Goal: Task Accomplishment & Management: Use online tool/utility

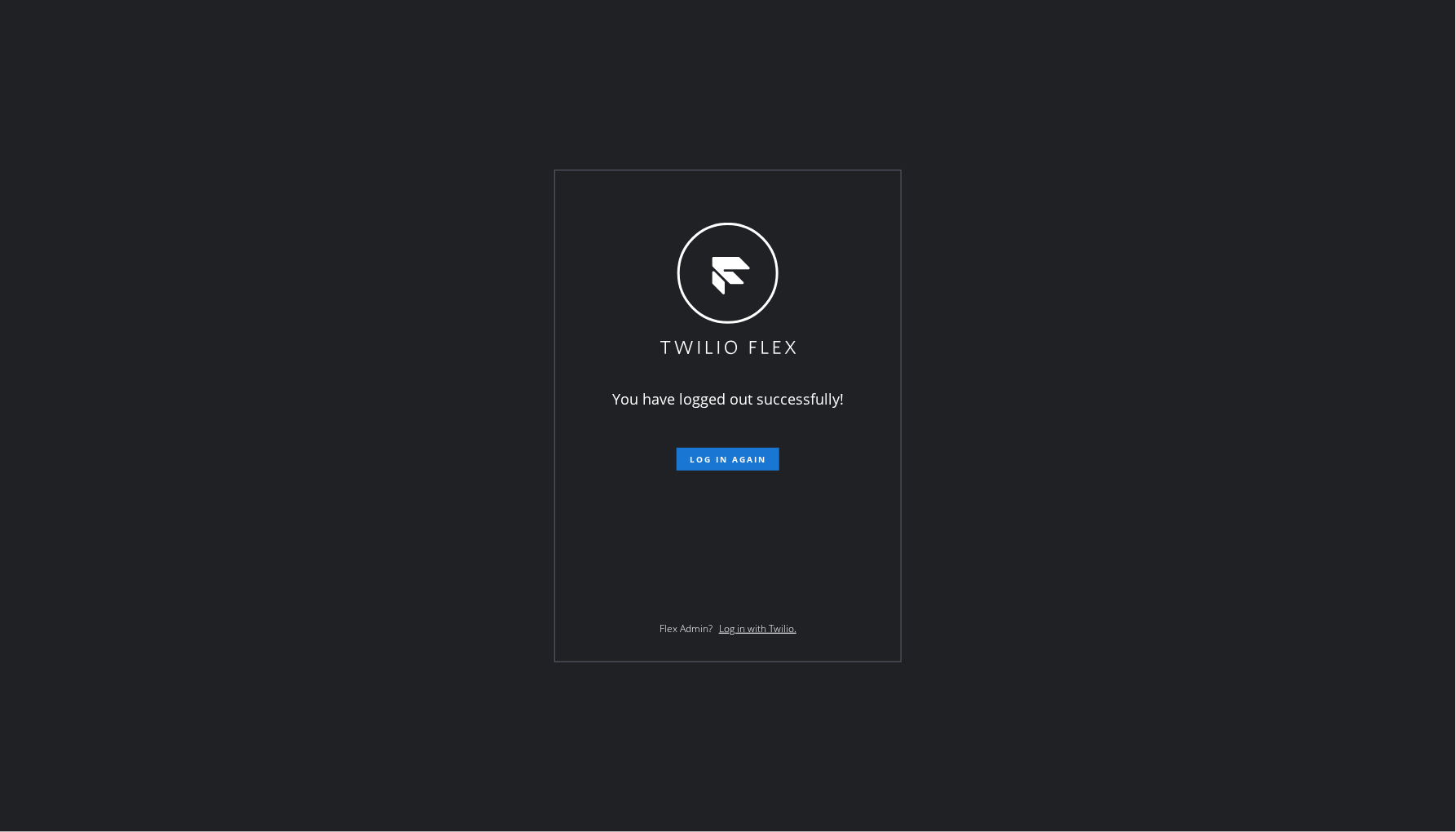
drag, startPoint x: 724, startPoint y: 458, endPoint x: 748, endPoint y: 778, distance: 320.9
click at [724, 458] on span "Log in again" at bounding box center [728, 459] width 77 height 11
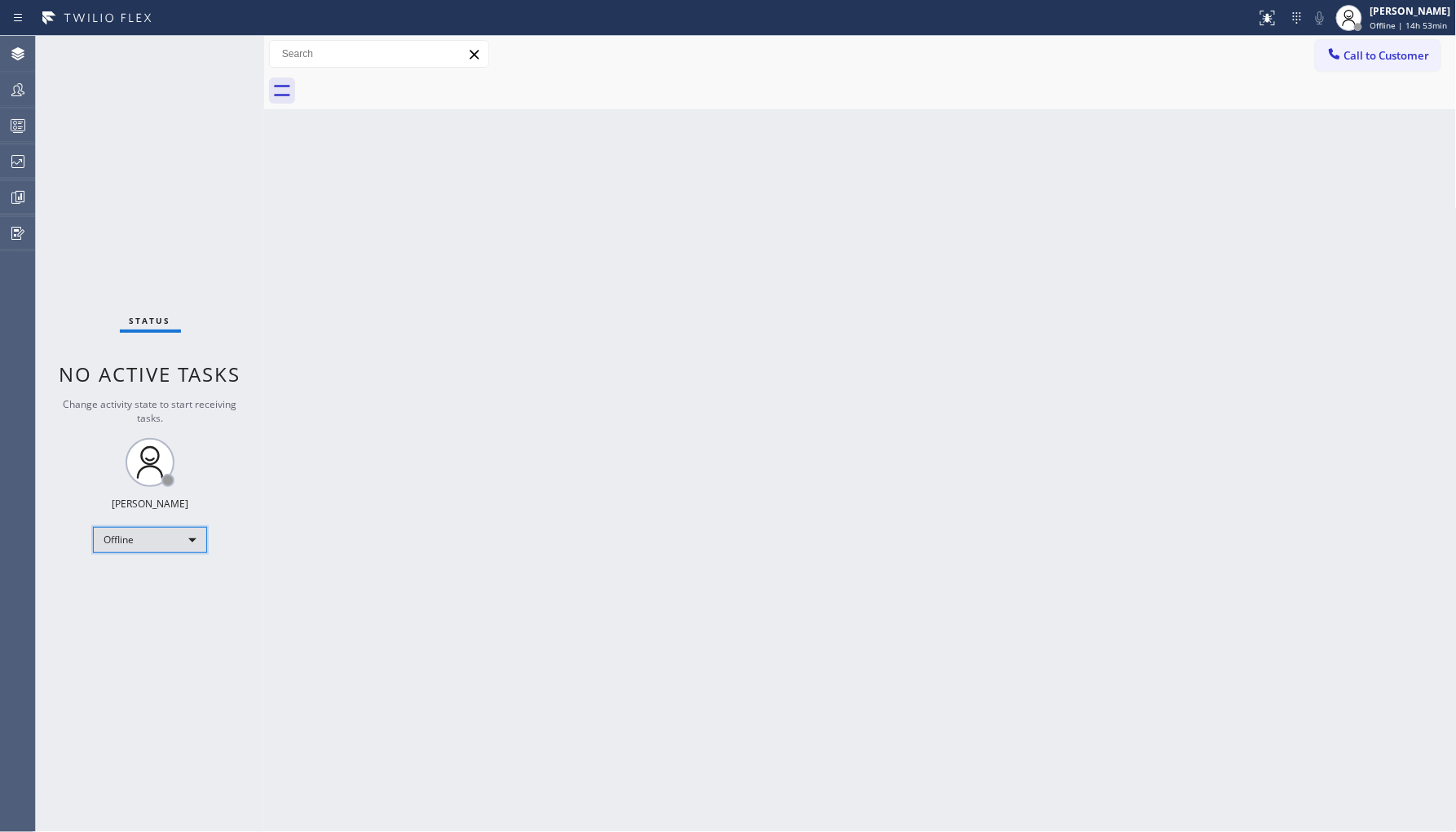
click at [175, 544] on div "Offline" at bounding box center [150, 540] width 114 height 26
click at [177, 604] on li "Unavailable" at bounding box center [149, 603] width 111 height 20
click at [12, 100] on div at bounding box center [18, 90] width 36 height 33
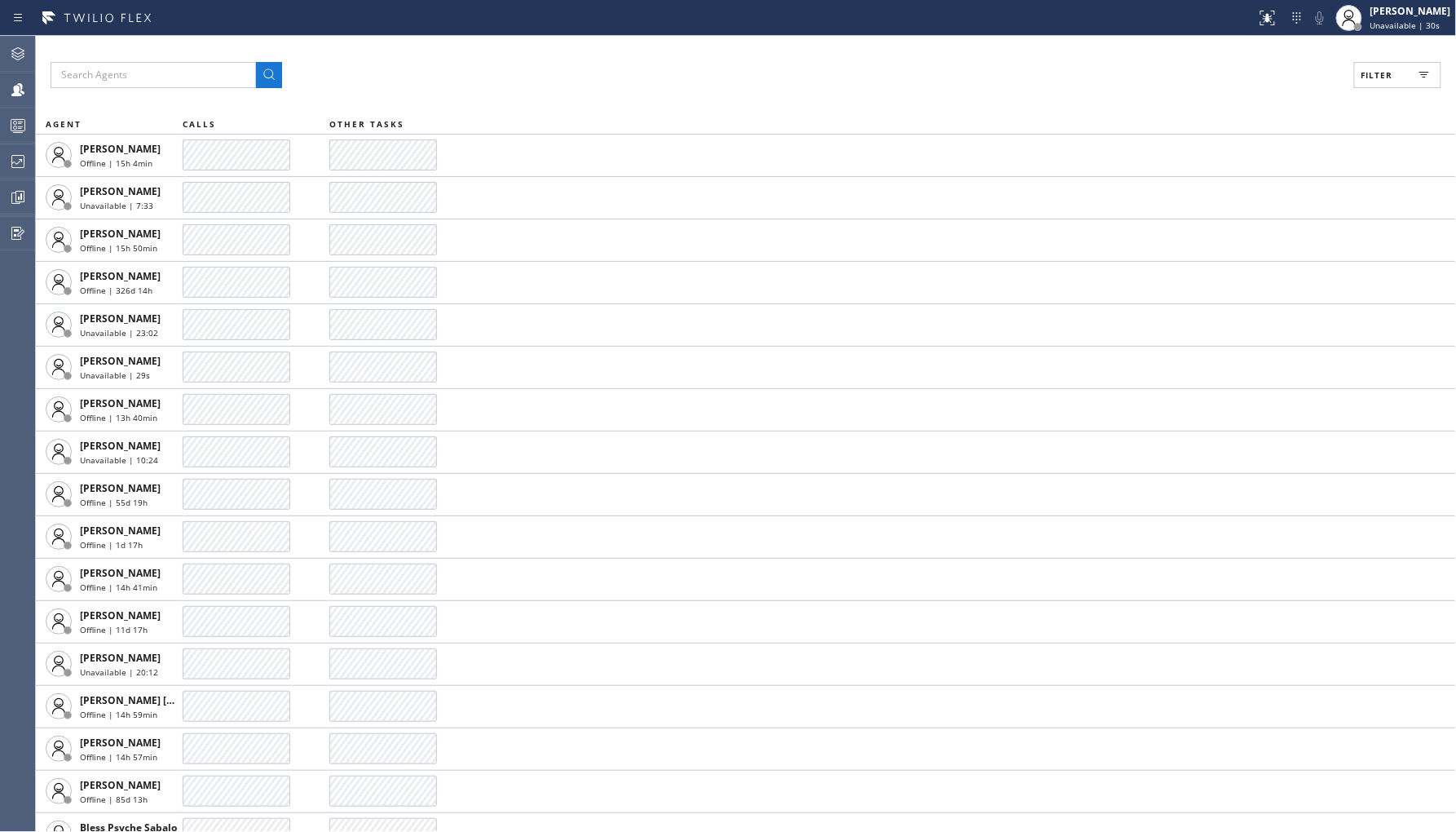
click at [1370, 68] on button "Filter" at bounding box center [1397, 75] width 87 height 26
click at [1252, 224] on label "Unavailable" at bounding box center [1335, 219] width 214 height 14
click at [1229, 224] on input "Unavailable" at bounding box center [1219, 219] width 20 height 20
checkbox input "true"
click at [1335, 98] on button "Apply" at bounding box center [1356, 93] width 60 height 23
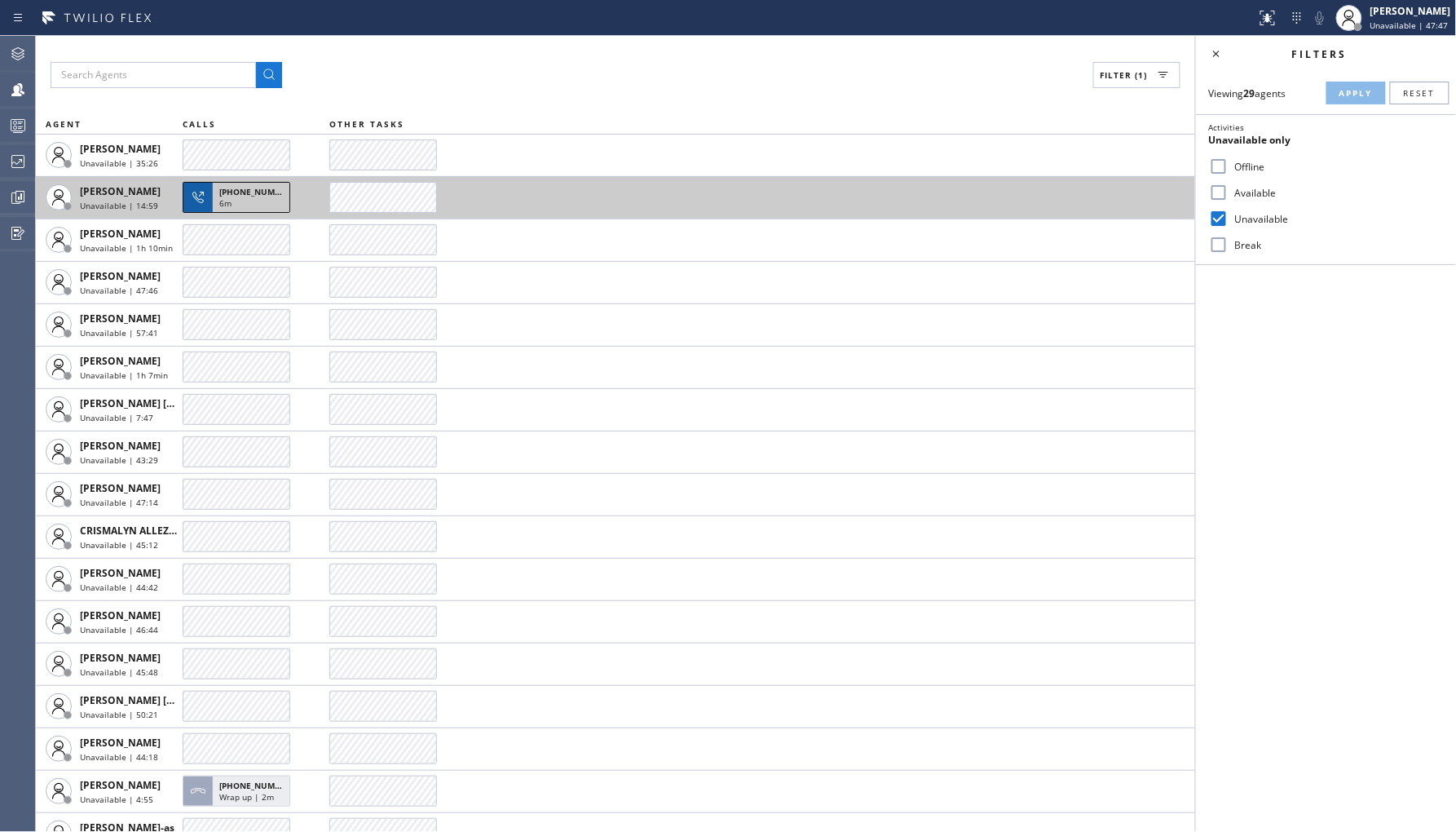
click at [249, 196] on span "[PHONE_NUMBER]" at bounding box center [256, 192] width 74 height 11
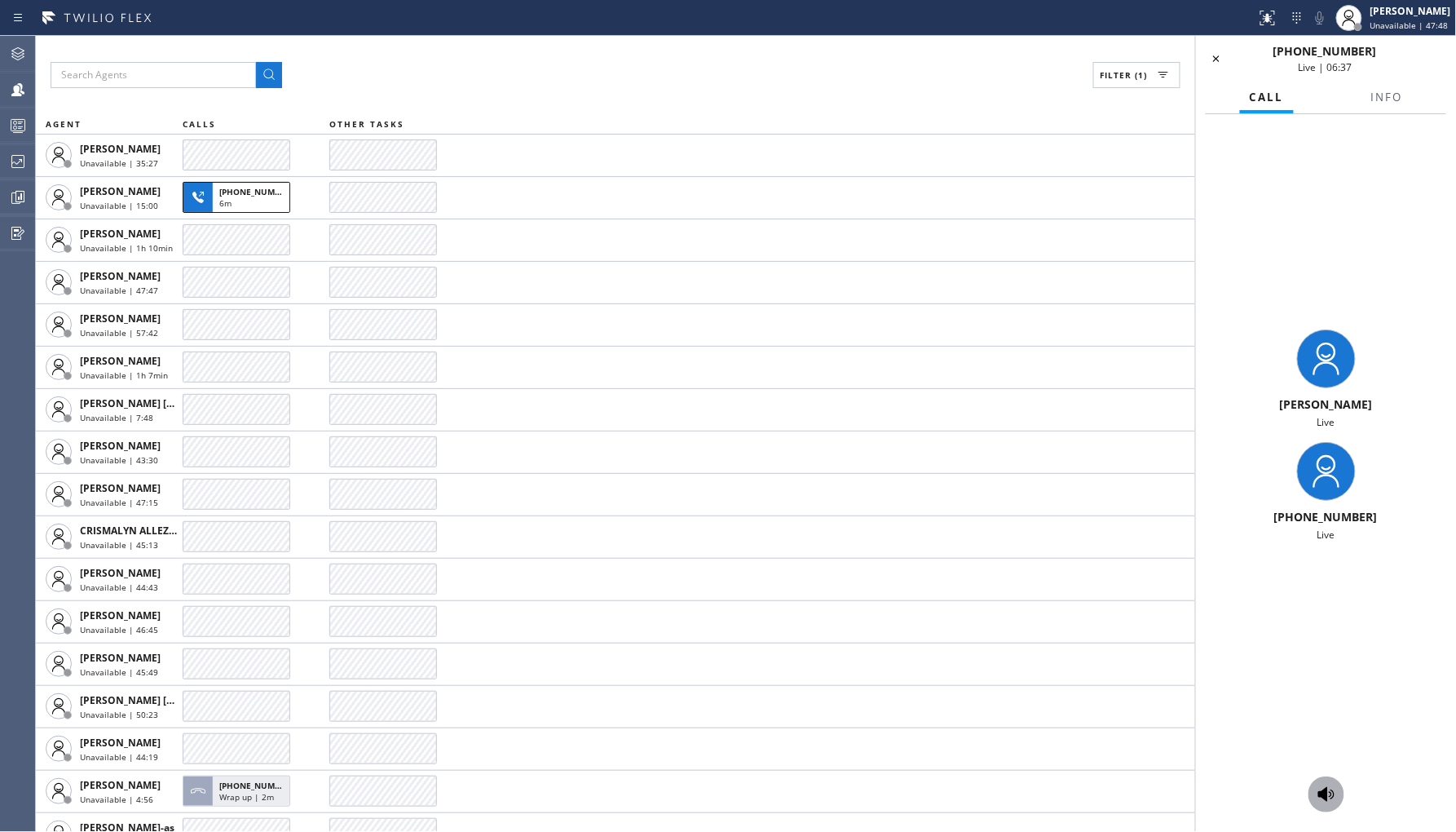
click at [1327, 802] on icon at bounding box center [1326, 794] width 20 height 20
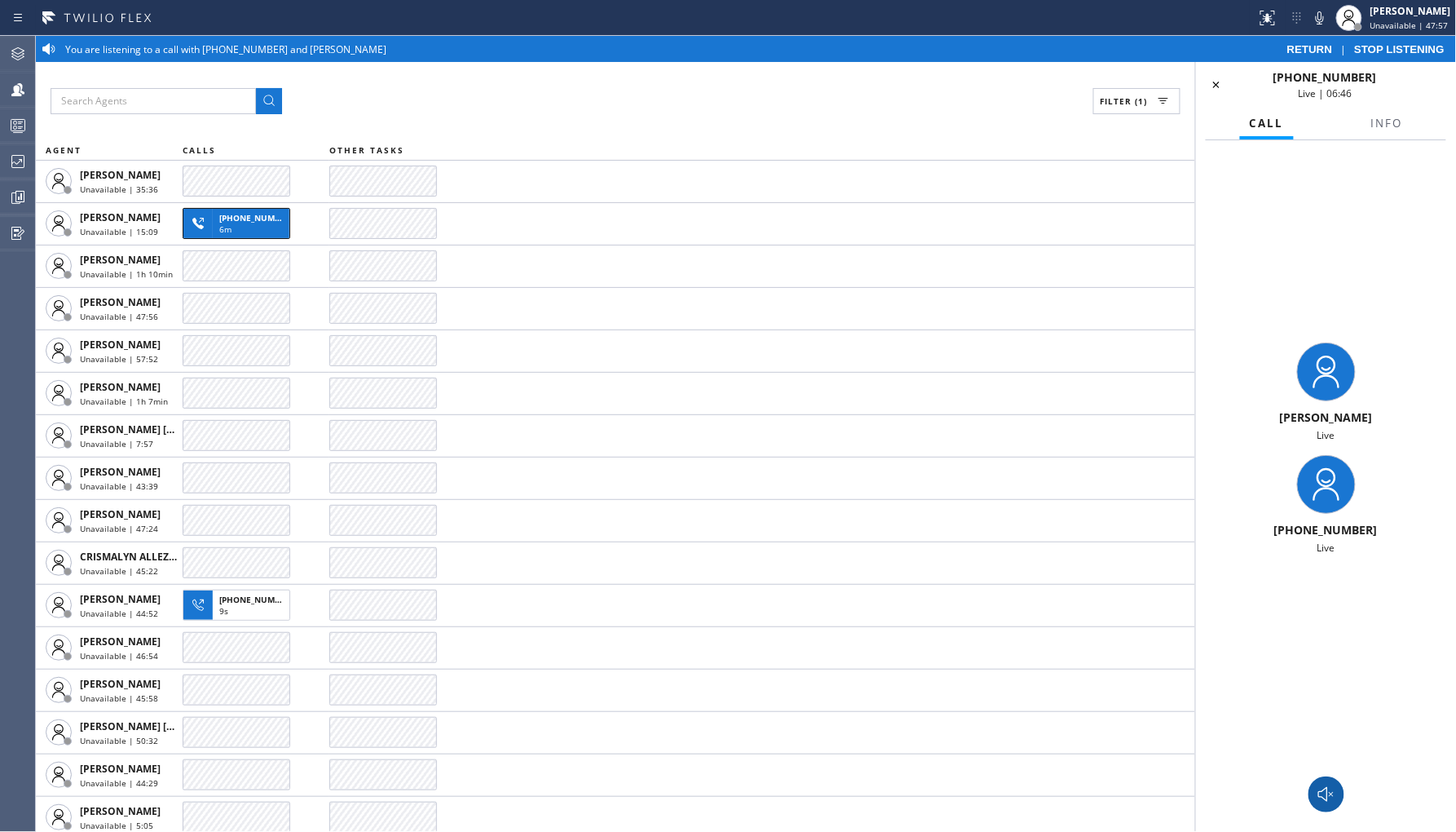
click at [1319, 528] on span "[PHONE_NUMBER]" at bounding box center [1326, 529] width 104 height 15
click at [1304, 587] on div "[PERSON_NAME] Live [PHONE_NUMBER] Live" at bounding box center [1326, 449] width 260 height 617
drag, startPoint x: 1292, startPoint y: 528, endPoint x: 1374, endPoint y: 528, distance: 82.0
click at [1374, 528] on div "[PHONE_NUMBER]" at bounding box center [1326, 529] width 247 height 15
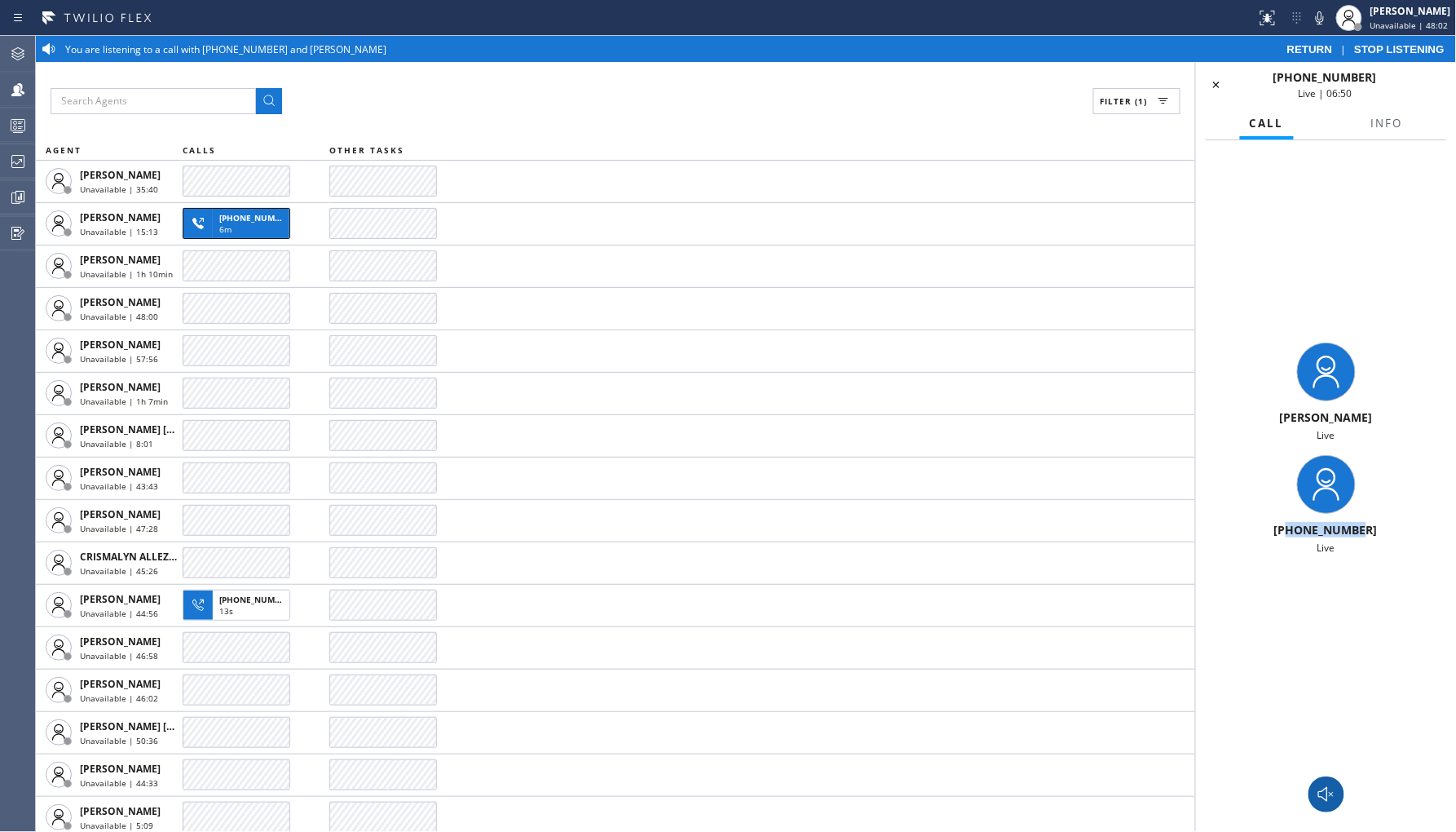
copy span "8186140700"
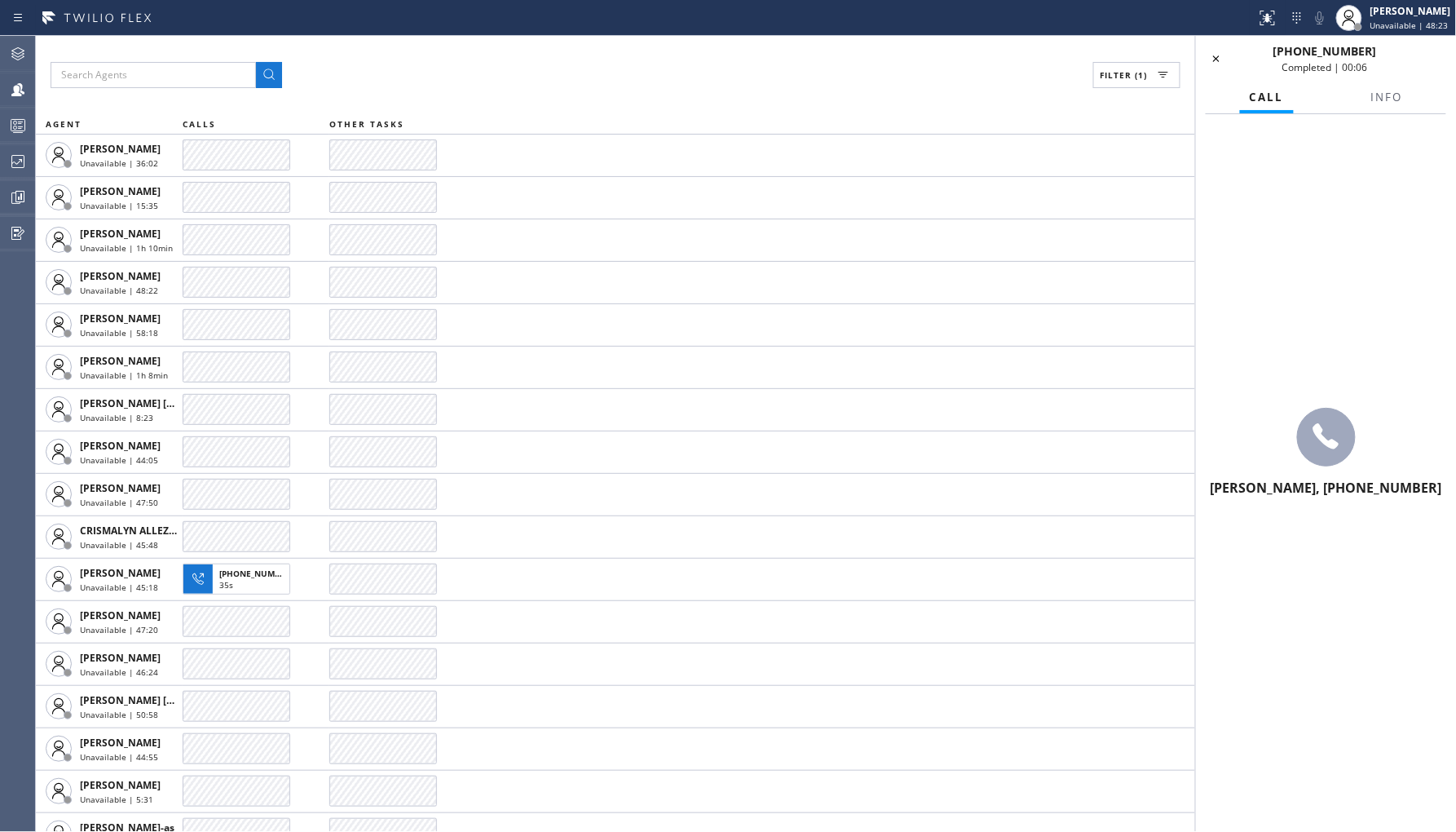
drag, startPoint x: 1216, startPoint y: 58, endPoint x: 1220, endPoint y: 93, distance: 35.2
click at [1217, 58] on icon at bounding box center [1216, 59] width 7 height 7
